Goal: Task Accomplishment & Management: Complete application form

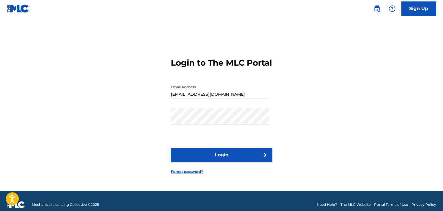
click at [234, 162] on button "Login" at bounding box center [221, 155] width 101 height 14
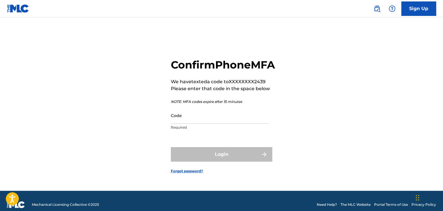
click at [199, 124] on input "Code" at bounding box center [220, 115] width 98 height 16
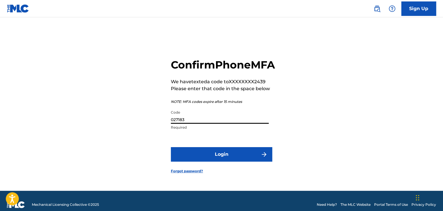
type input "027183"
click at [219, 159] on button "Login" at bounding box center [221, 154] width 101 height 14
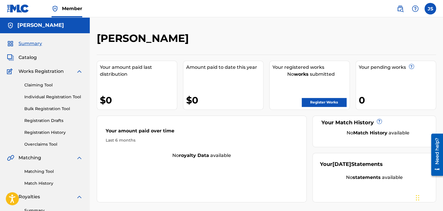
click at [317, 102] on link "Register Works" at bounding box center [324, 102] width 45 height 9
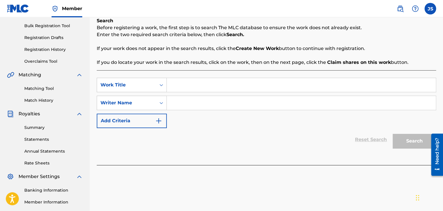
scroll to position [83, 0]
click at [190, 86] on input "Search Form" at bounding box center [301, 85] width 269 height 14
type input "Slow Feet"
click at [183, 100] on input "Search Form" at bounding box center [301, 103] width 269 height 14
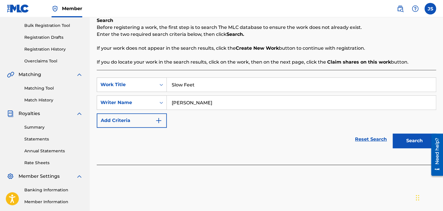
type input "[PERSON_NAME]"
click at [405, 138] on button "Search" at bounding box center [414, 141] width 43 height 14
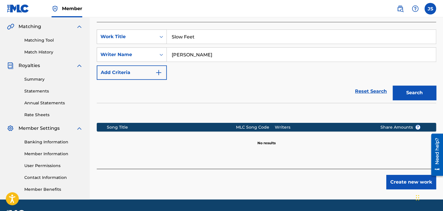
scroll to position [148, 0]
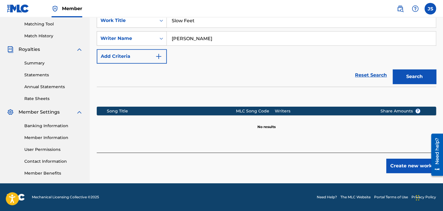
click at [400, 167] on button "Create new work" at bounding box center [411, 166] width 50 height 14
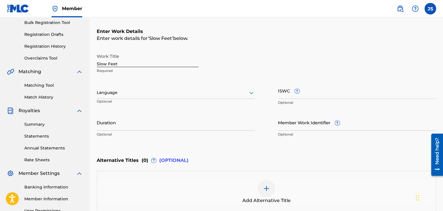
scroll to position [80, 0]
